Goal: Find specific page/section: Find specific page/section

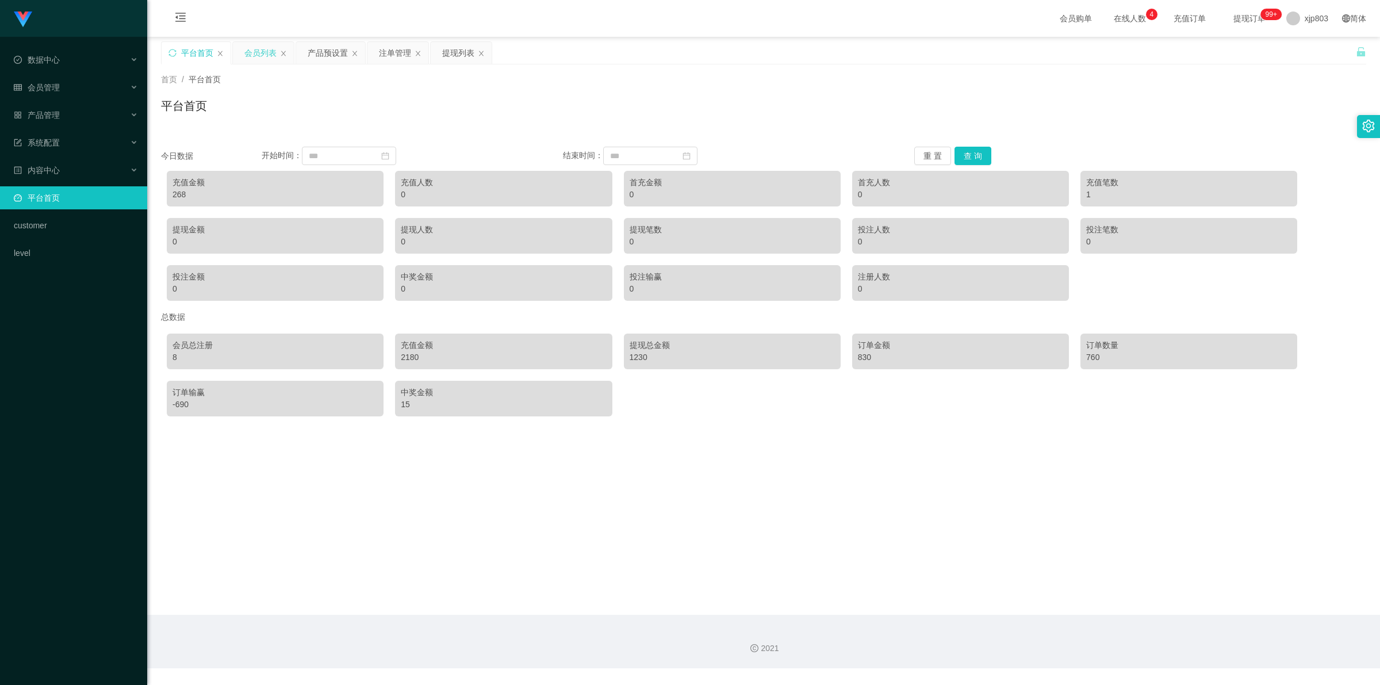
click at [272, 59] on div "会员列表" at bounding box center [260, 53] width 32 height 22
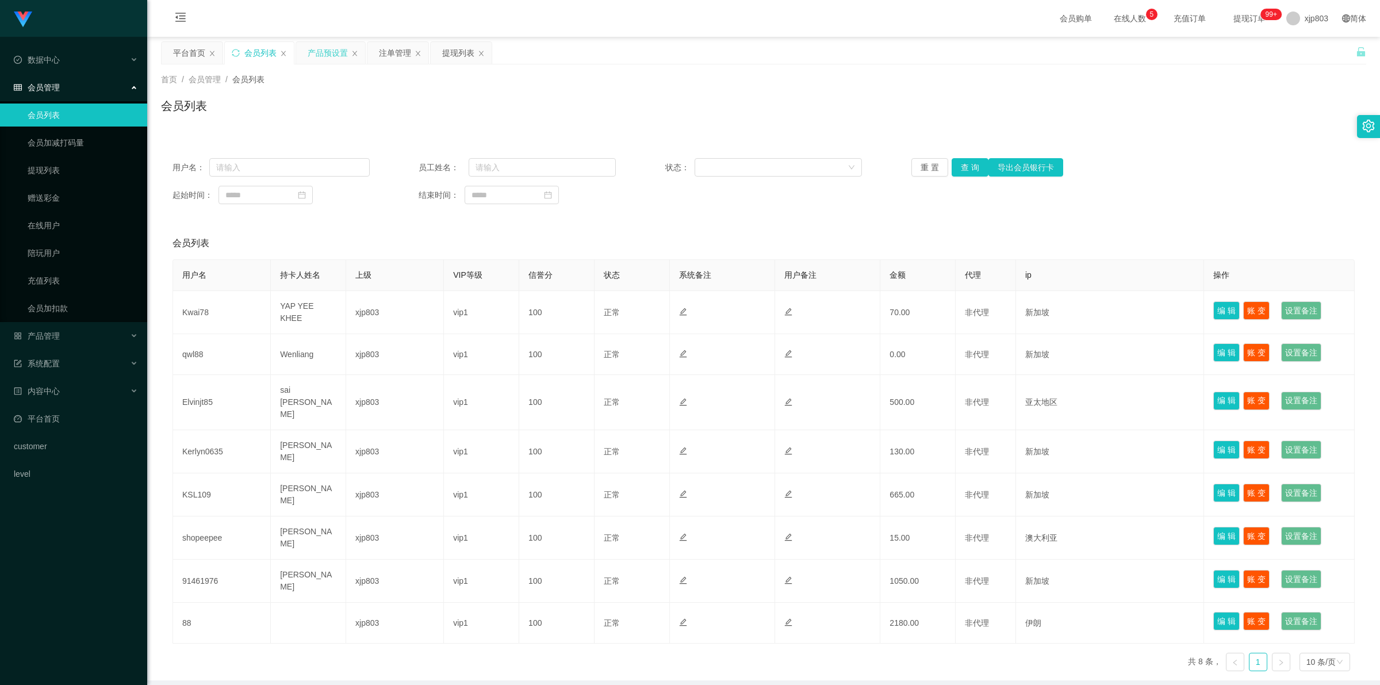
click at [328, 44] on div "产品预设置" at bounding box center [328, 53] width 40 height 22
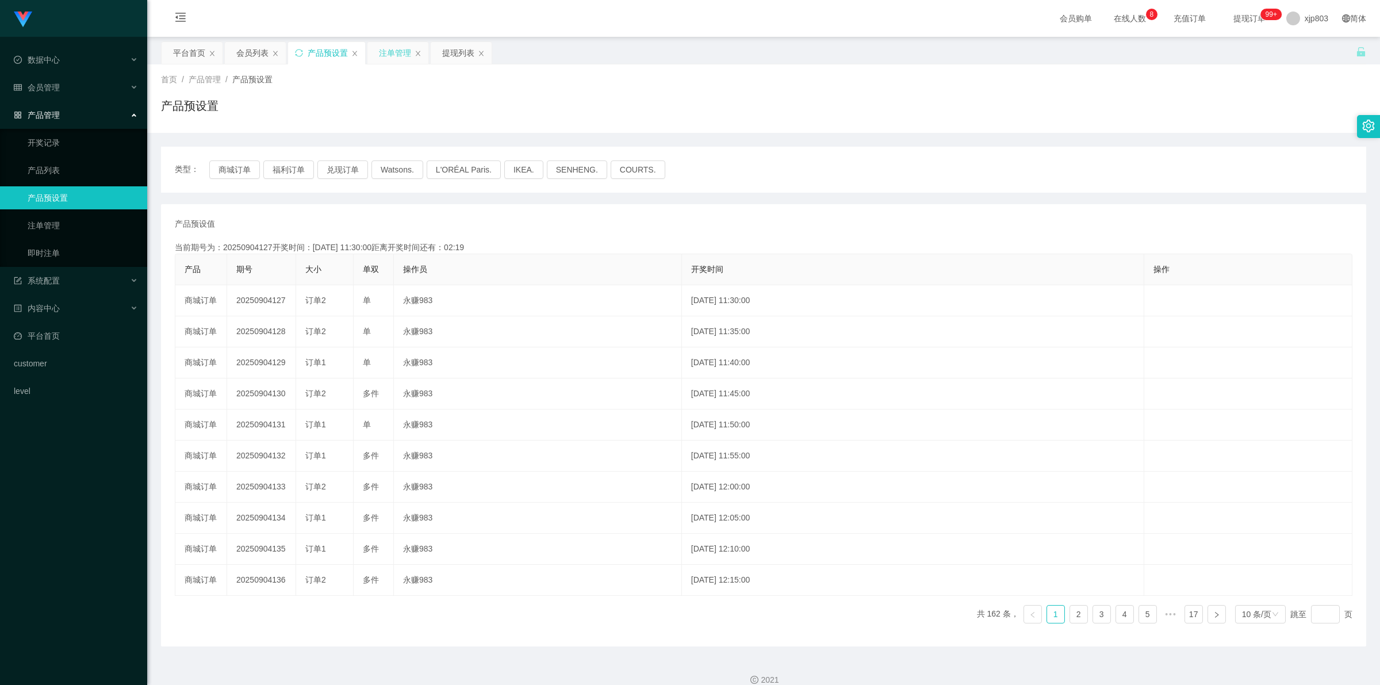
click at [392, 59] on div "注单管理" at bounding box center [395, 53] width 32 height 22
